Goal: Understand process/instructions

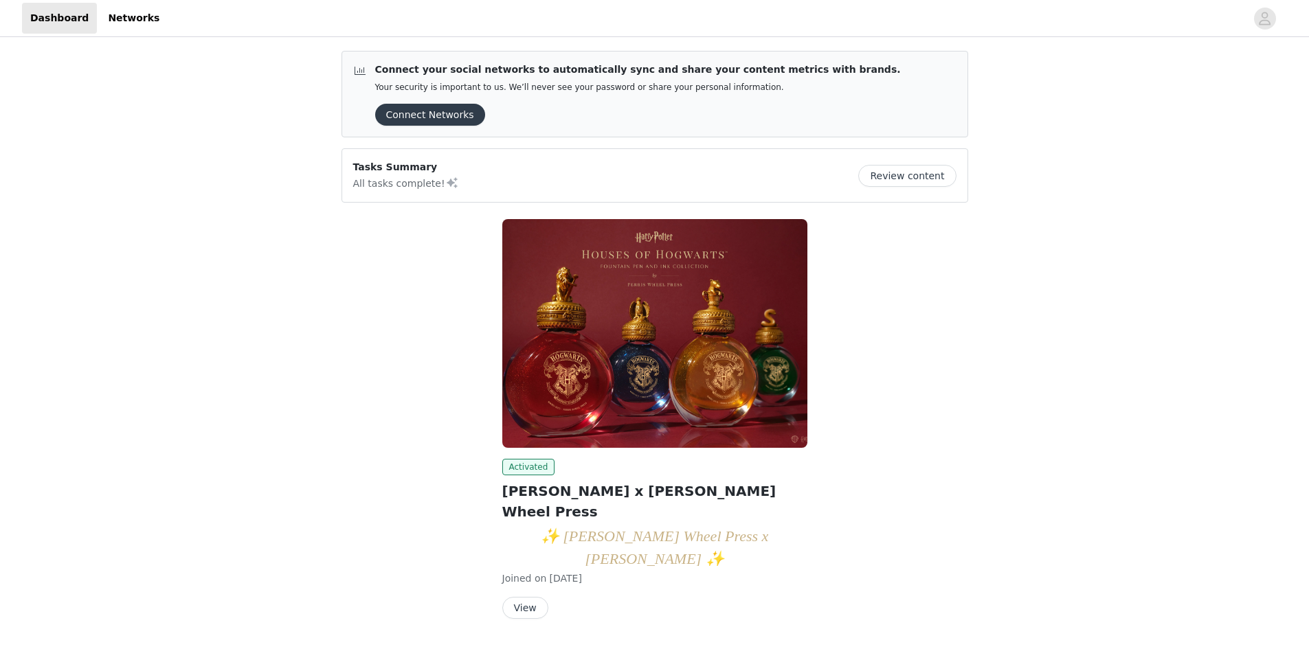
scroll to position [19, 0]
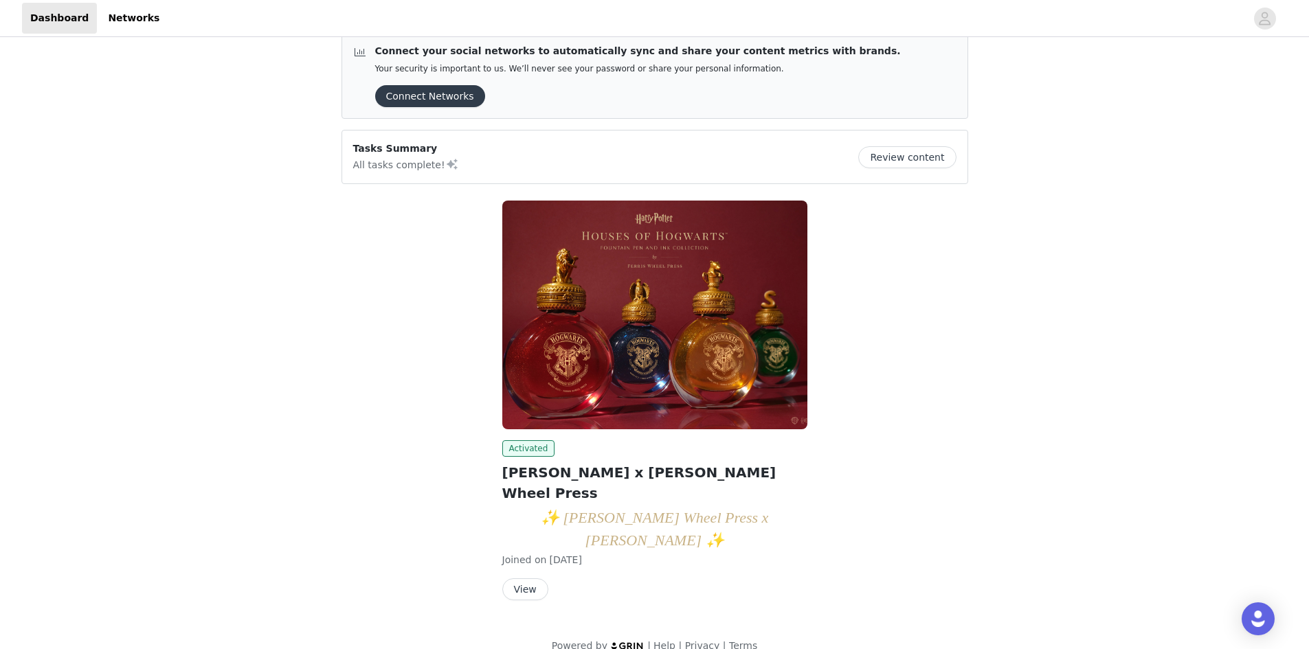
click at [520, 578] on button "View" at bounding box center [525, 589] width 46 height 22
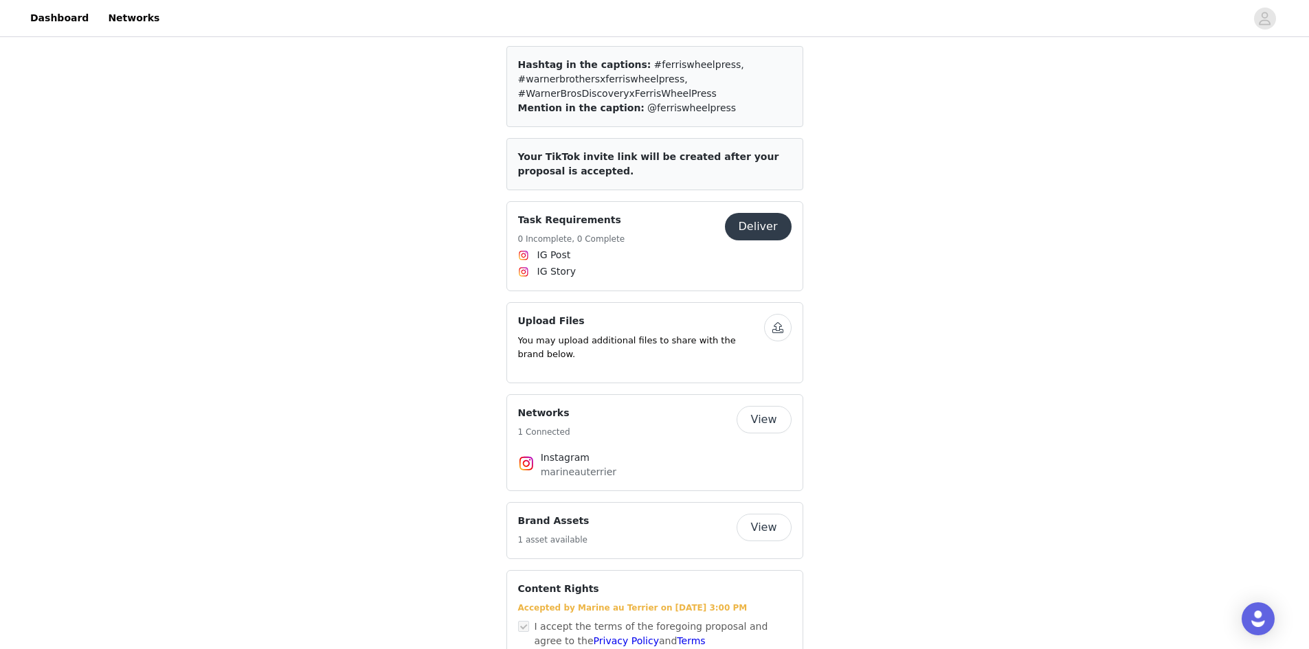
scroll to position [409, 0]
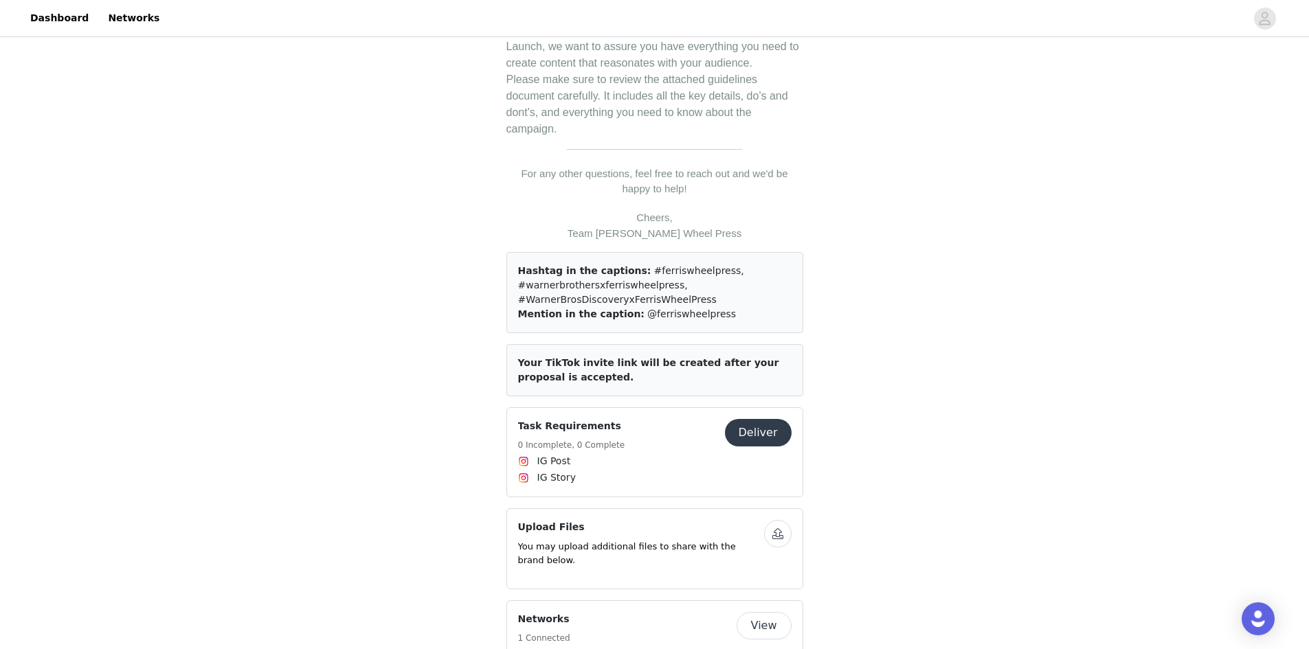
click at [580, 419] on h4 "Task Requirements" at bounding box center [571, 426] width 107 height 14
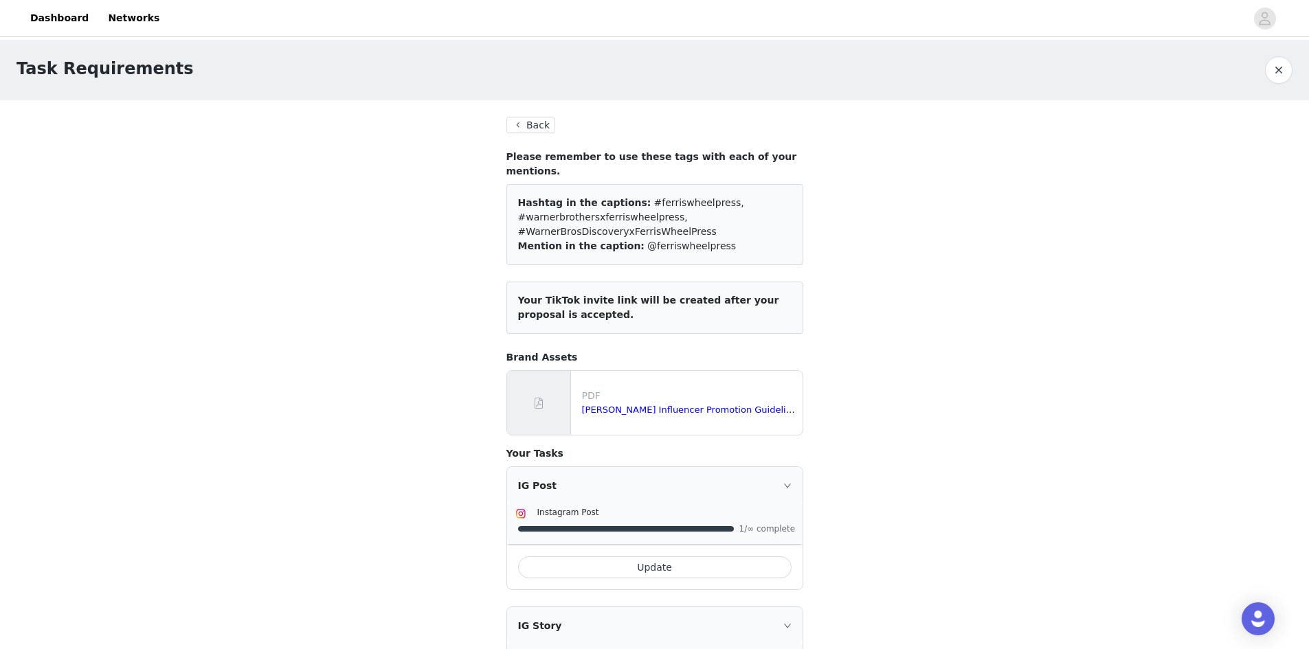
click at [524, 129] on button "Back" at bounding box center [530, 125] width 49 height 16
